Goal: Register for event/course

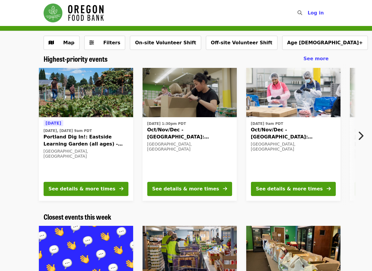
click at [363, 136] on icon "chevron-right icon" at bounding box center [361, 135] width 6 height 11
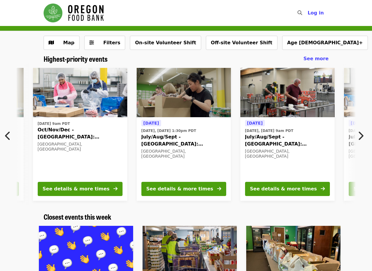
click at [363, 136] on icon "chevron-right icon" at bounding box center [361, 135] width 6 height 11
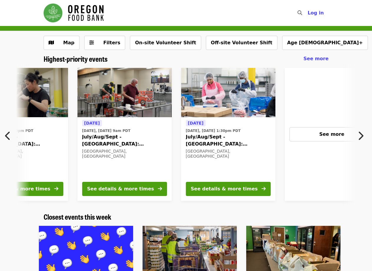
click at [363, 136] on div "Today Today, Sep 16 @ 9am PDT Portland Dig In!: Eastside Learning Garden (all a…" at bounding box center [186, 134] width 372 height 142
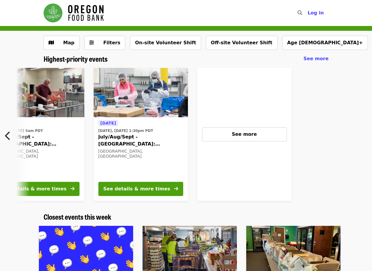
scroll to position [0, 465]
click at [254, 129] on button "See more" at bounding box center [244, 134] width 85 height 14
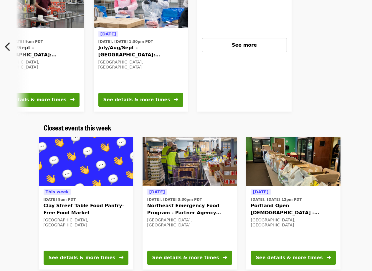
scroll to position [0, 0]
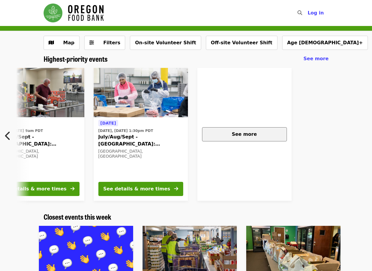
click at [237, 132] on span "See more" at bounding box center [244, 134] width 25 height 6
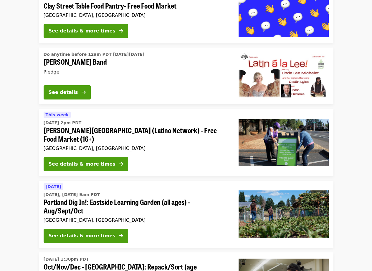
scroll to position [767, 0]
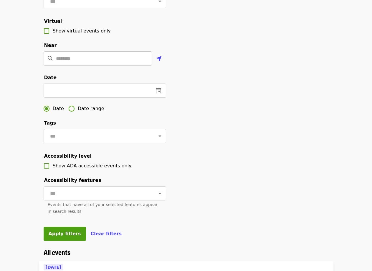
scroll to position [118, 0]
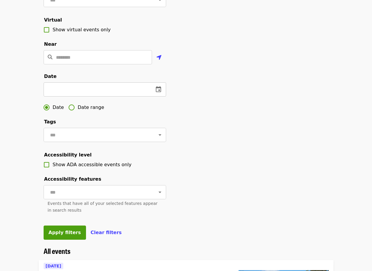
click at [160, 93] on icon "change date" at bounding box center [158, 89] width 7 height 7
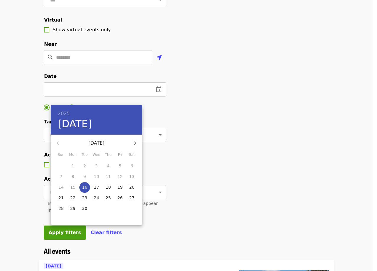
click at [136, 142] on icon "button" at bounding box center [135, 142] width 7 height 7
click at [134, 165] on span "1" at bounding box center [132, 166] width 11 height 6
type input "**********"
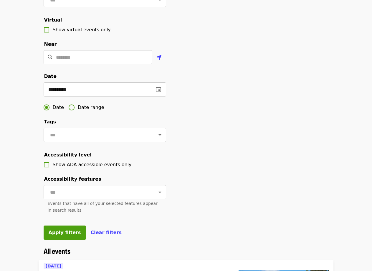
click at [89, 111] on span "Date range" at bounding box center [91, 107] width 27 height 7
click at [97, 92] on icon "change date" at bounding box center [94, 89] width 5 height 6
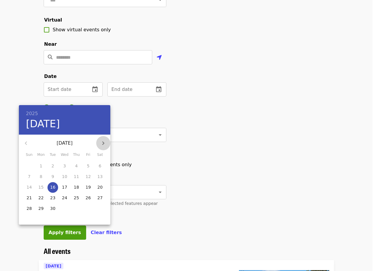
click at [101, 144] on icon "button" at bounding box center [103, 142] width 7 height 7
click at [25, 145] on icon "button" at bounding box center [25, 142] width 7 height 7
click at [98, 164] on span "1" at bounding box center [100, 166] width 11 height 6
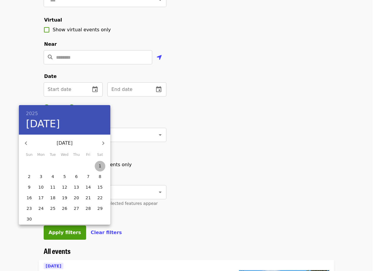
type input "**********"
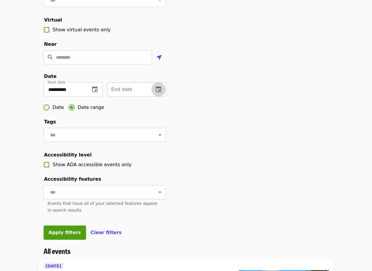
click at [160, 93] on icon "change date" at bounding box center [158, 89] width 7 height 7
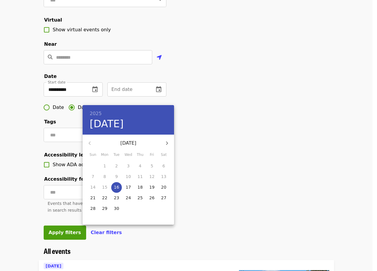
click at [166, 144] on icon "button" at bounding box center [166, 142] width 7 height 7
click at [141, 196] on p "25" at bounding box center [139, 198] width 5 height 6
type input "**********"
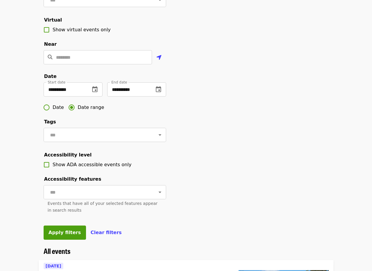
click at [228, 178] on div "**********" at bounding box center [186, 82] width 295 height 329
click at [62, 235] on span "Apply filters" at bounding box center [65, 232] width 32 height 6
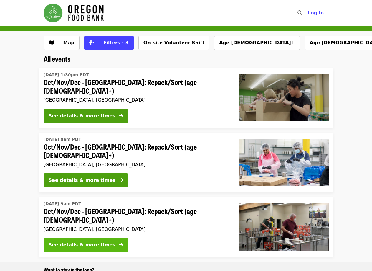
click at [85, 241] on div "See details & more times" at bounding box center [82, 244] width 67 height 7
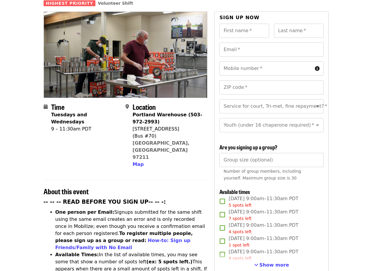
scroll to position [59, 0]
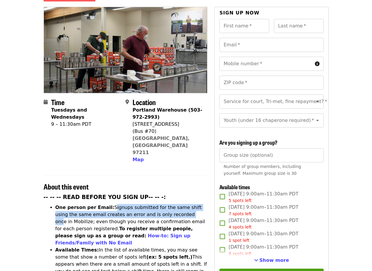
drag, startPoint x: 106, startPoint y: 183, endPoint x: 164, endPoint y: 189, distance: 57.8
click at [164, 204] on li "One person per Email: Signups submitted for the same shift using the same email…" at bounding box center [131, 225] width 152 height 42
click at [163, 204] on li "One person per Email: Signups submitted for the same shift using the same email…" at bounding box center [131, 225] width 152 height 42
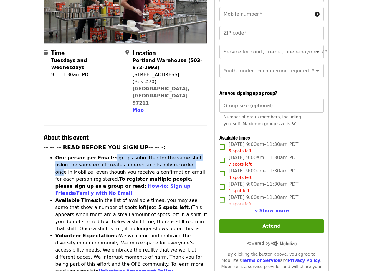
scroll to position [118, 0]
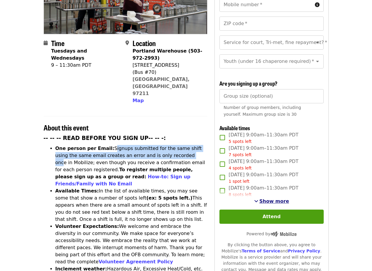
click at [267, 199] on span "Show more" at bounding box center [275, 201] width 30 height 6
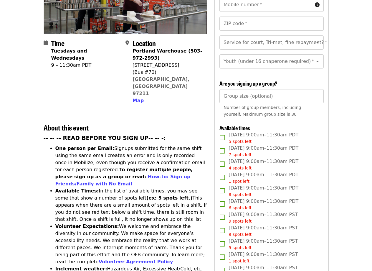
click at [132, 145] on li "One person per Email: Signups submitted for the same shift using the same email…" at bounding box center [131, 166] width 152 height 42
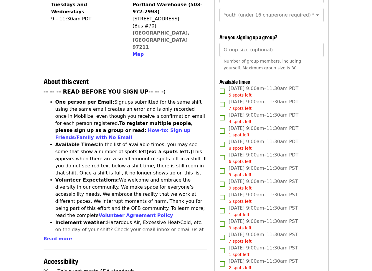
scroll to position [177, 0]
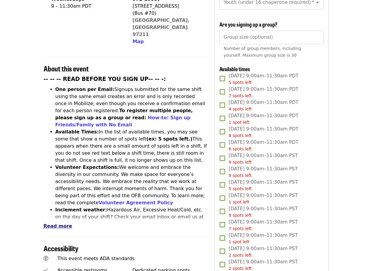
click at [59, 223] on span "Read more" at bounding box center [58, 226] width 29 height 6
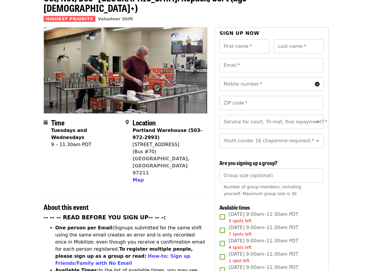
scroll to position [0, 0]
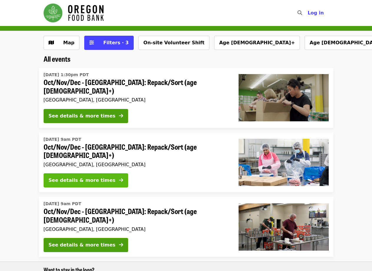
click at [90, 177] on div "See details & more times" at bounding box center [82, 180] width 67 height 7
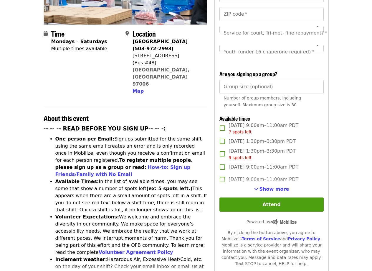
scroll to position [147, 0]
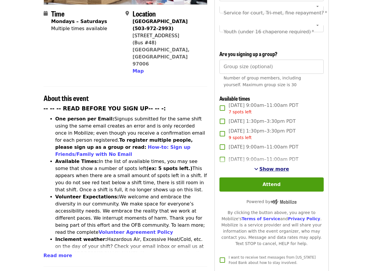
click at [275, 169] on span "Show more" at bounding box center [275, 169] width 30 height 6
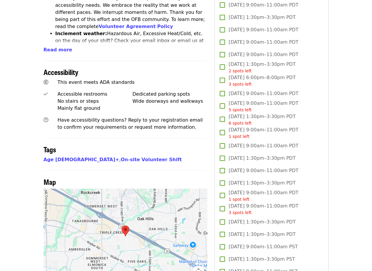
scroll to position [265, 0]
